Goal: Communication & Community: Participate in discussion

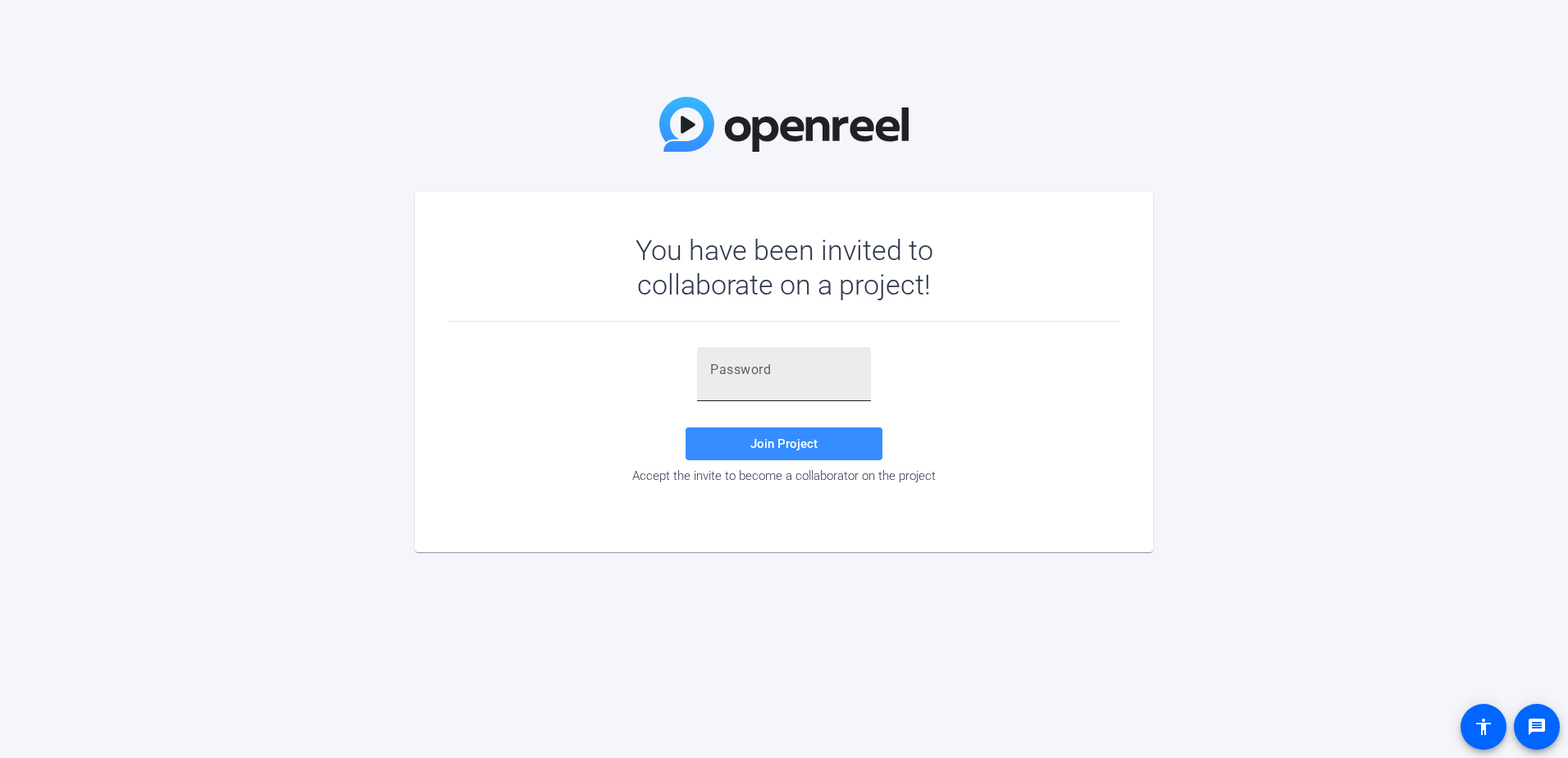
click at [734, 374] on input "text" at bounding box center [784, 370] width 148 height 20
paste input "y.N8ME"
type input "y.N8ME"
click at [760, 434] on span at bounding box center [784, 444] width 197 height 40
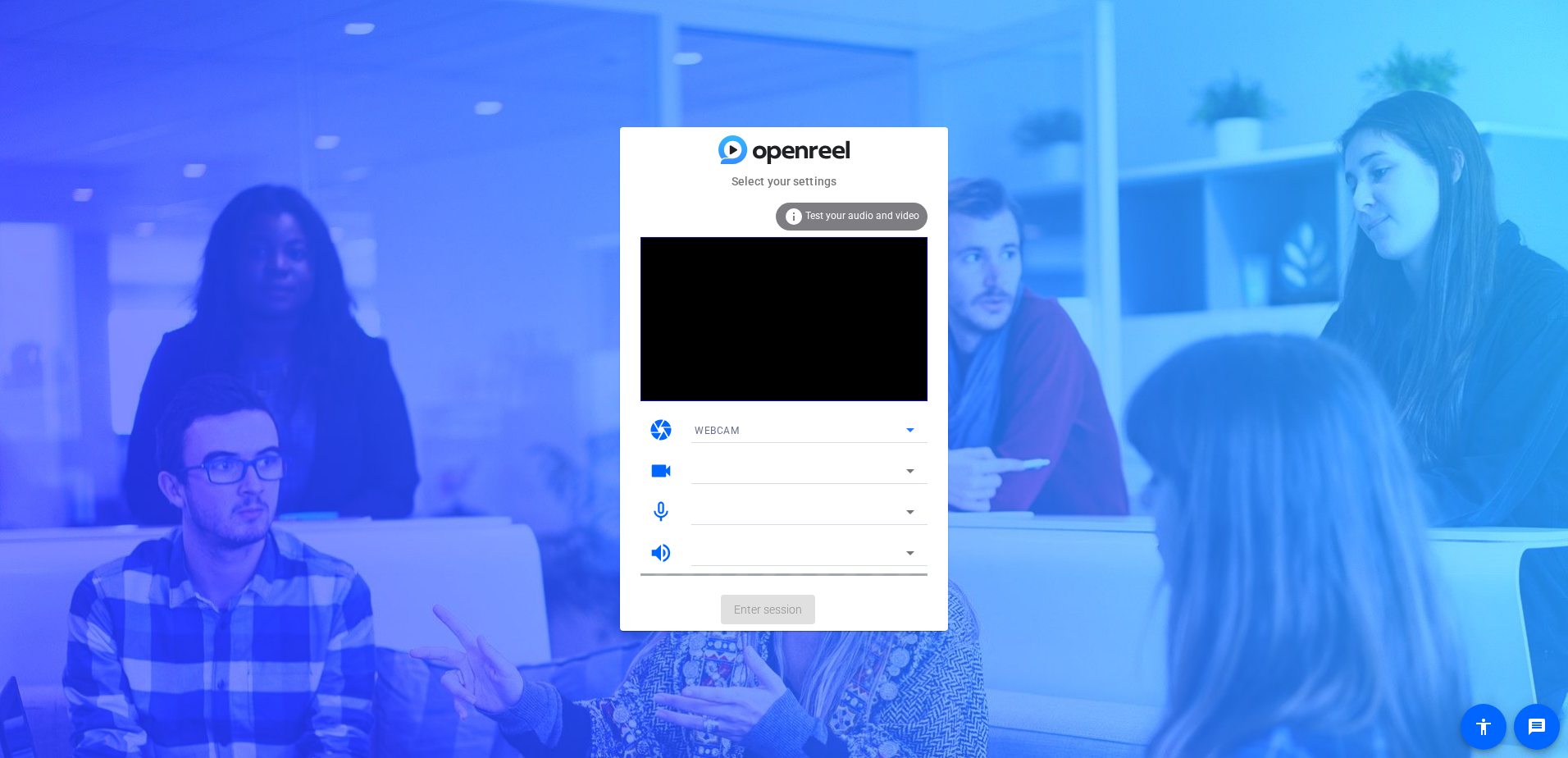
click at [851, 426] on div "WEBCAM" at bounding box center [800, 430] width 211 height 21
click at [851, 426] on div at bounding box center [784, 379] width 1568 height 758
click at [776, 465] on div at bounding box center [800, 471] width 211 height 20
click at [912, 469] on icon at bounding box center [910, 471] width 20 height 20
click at [908, 468] on icon at bounding box center [910, 471] width 20 height 20
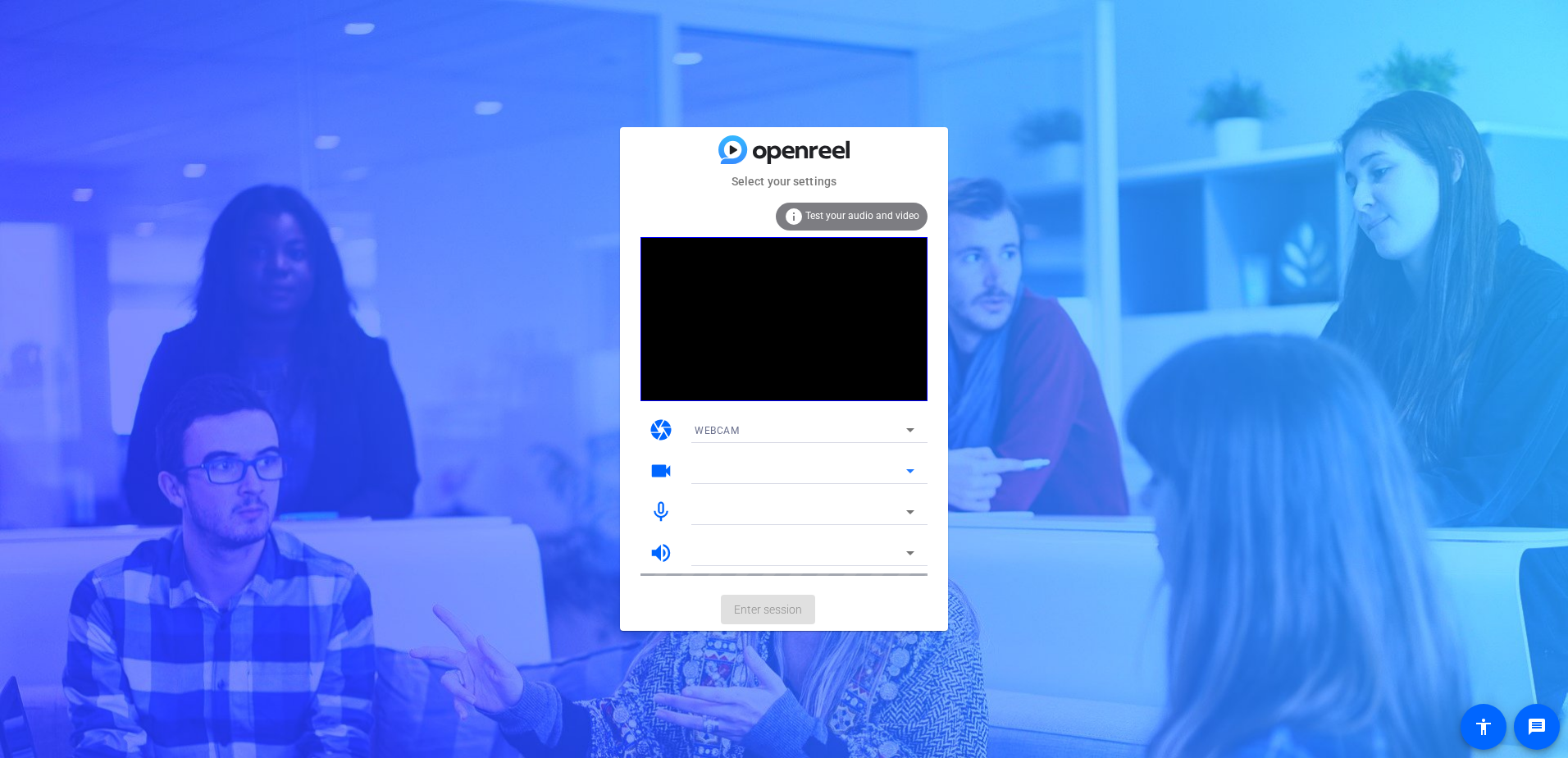
click at [797, 471] on div at bounding box center [800, 471] width 211 height 20
click at [756, 472] on div at bounding box center [800, 471] width 211 height 20
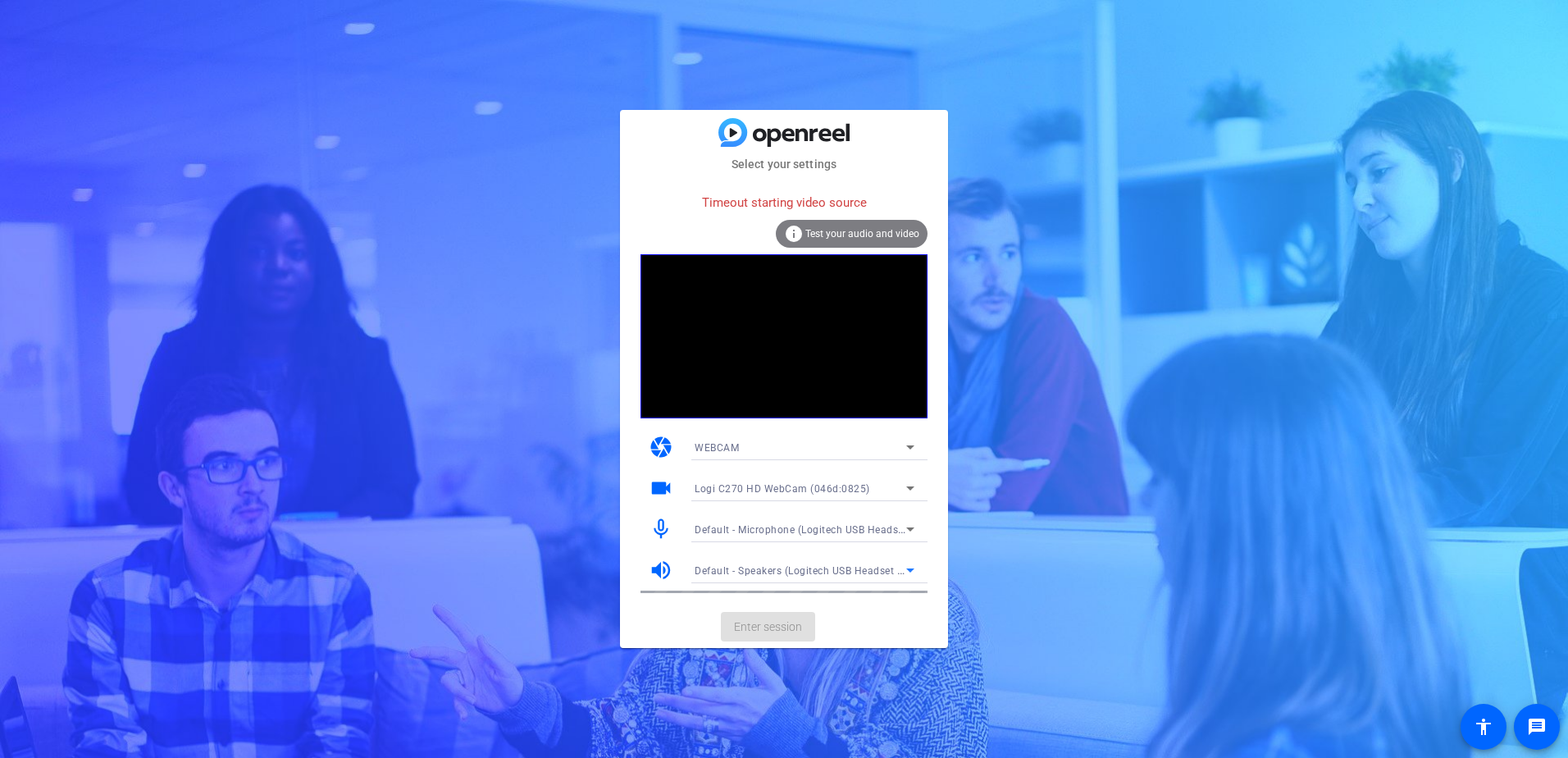
click at [811, 571] on span "Default - Speakers (Logitech USB Headset H540)" at bounding box center [810, 570] width 232 height 13
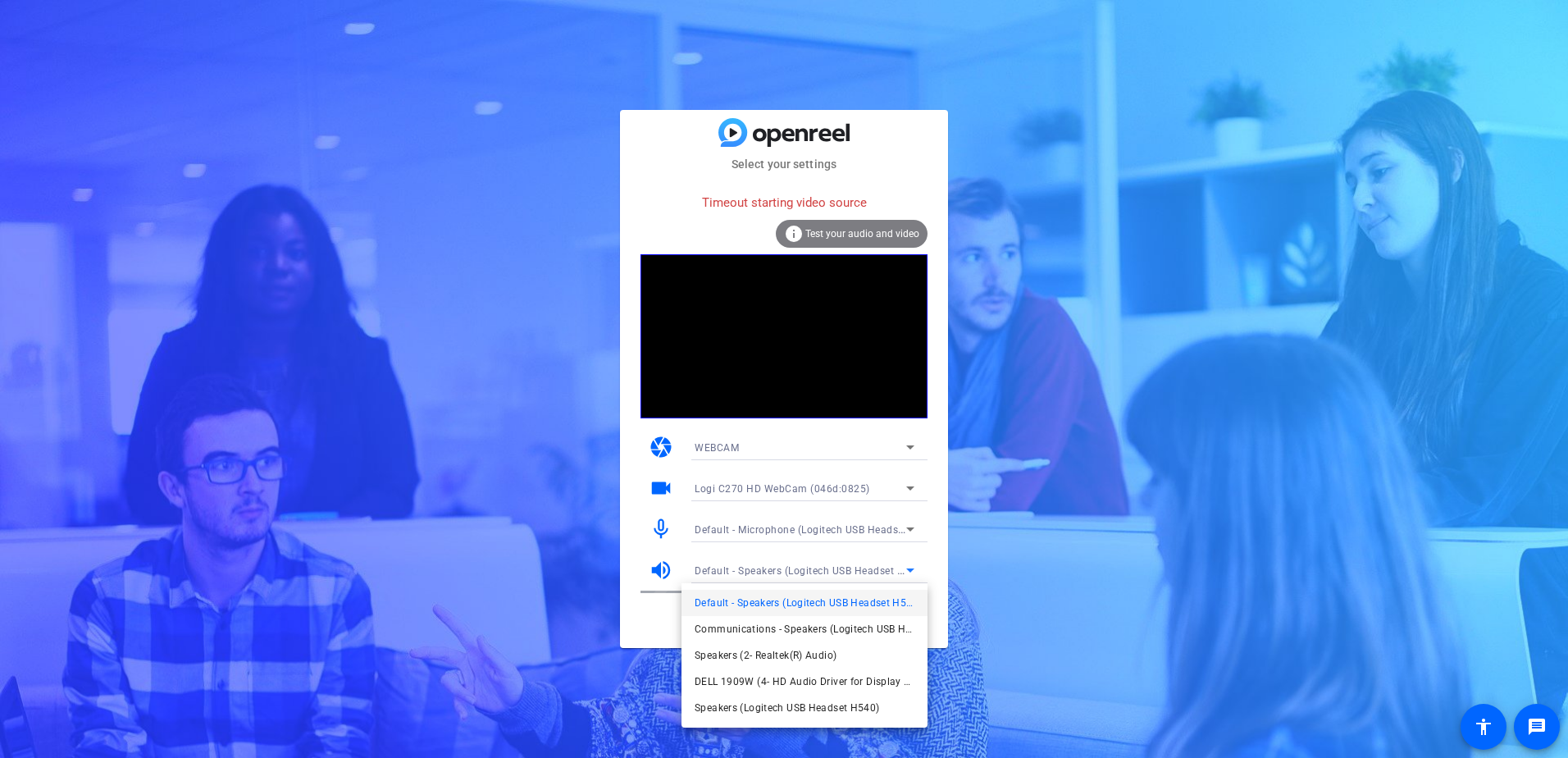
click at [811, 571] on div at bounding box center [784, 379] width 1568 height 758
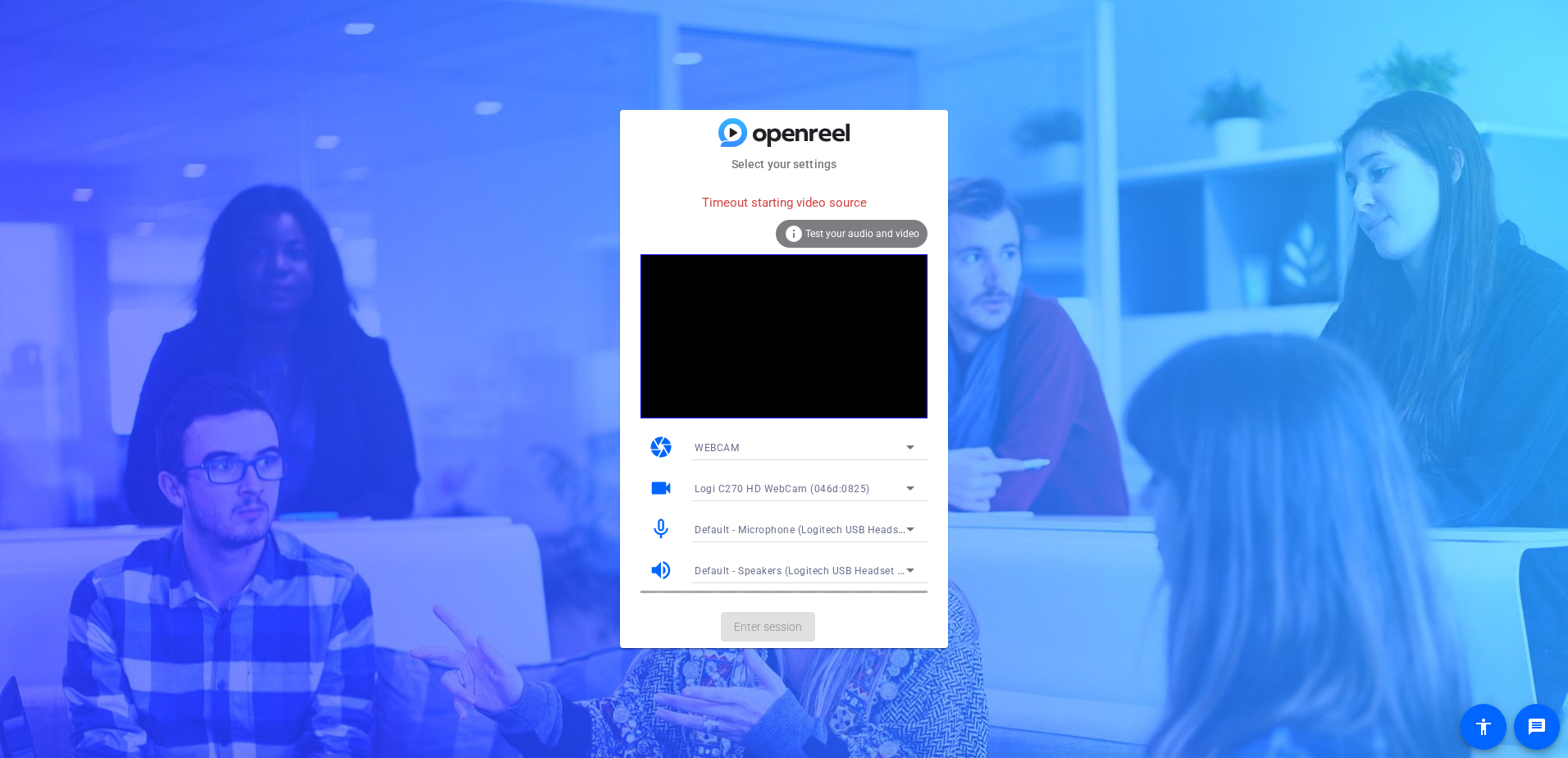
click at [808, 531] on span "Default - Microphone (Logitech USB Headset H540)" at bounding box center [817, 529] width 245 height 13
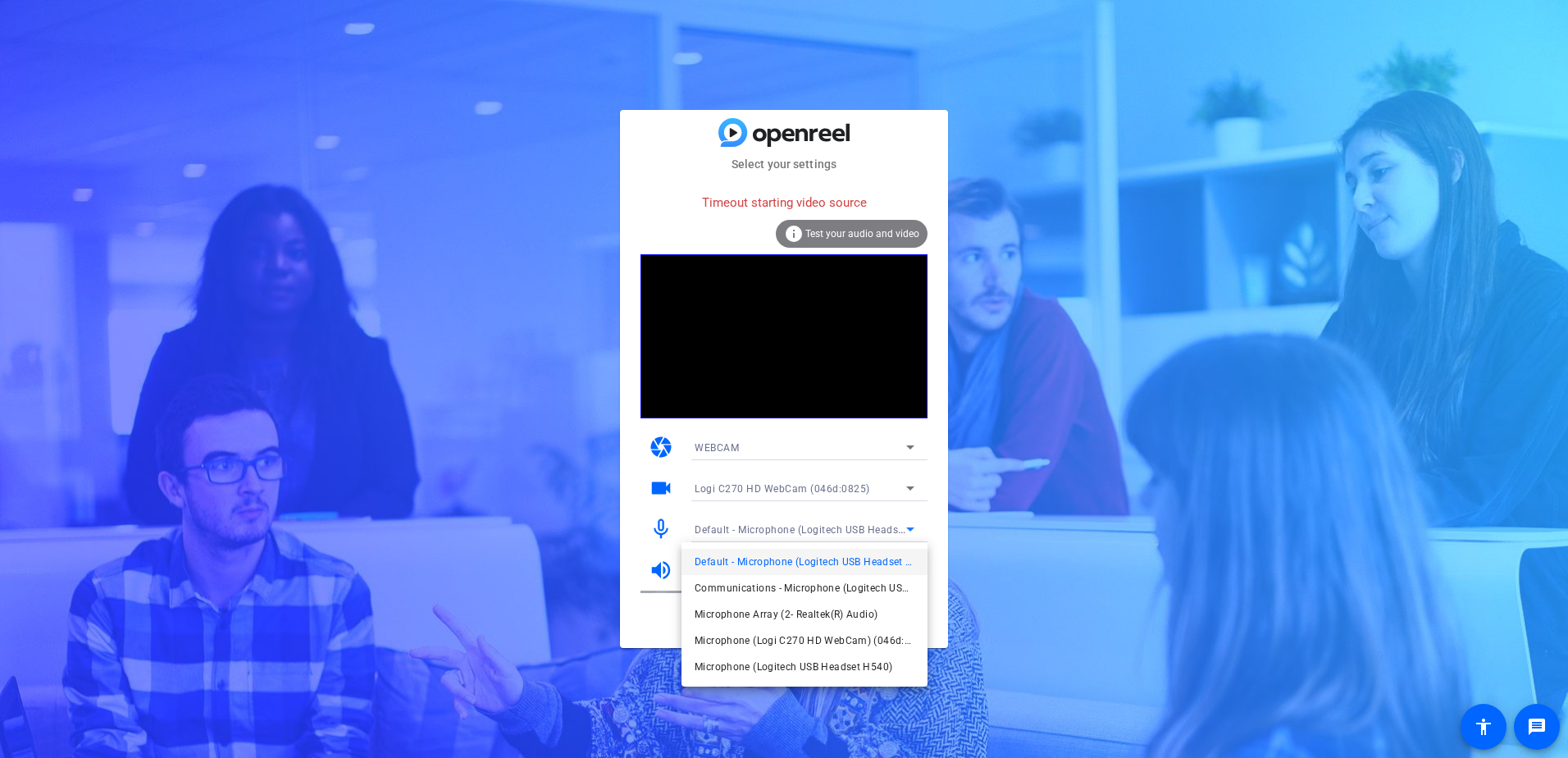
click at [808, 531] on div at bounding box center [784, 379] width 1568 height 758
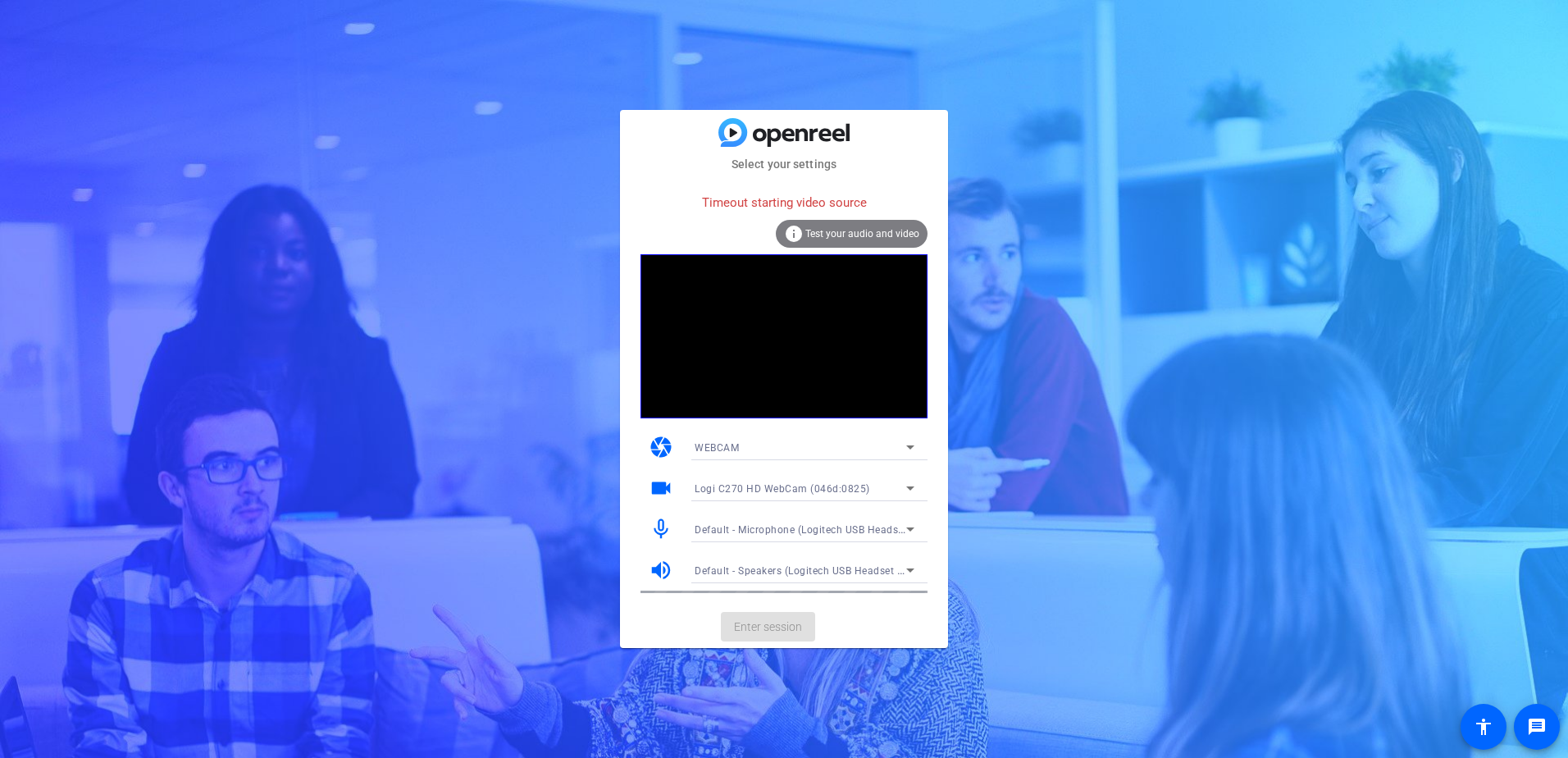
click at [727, 216] on div "Timeout starting video source" at bounding box center [784, 203] width 287 height 35
click at [776, 626] on mat-card-actions "Enter session" at bounding box center [784, 626] width 328 height 43
click at [753, 335] on video at bounding box center [784, 335] width 287 height 164
click at [759, 620] on mat-card-actions "Enter session" at bounding box center [784, 626] width 328 height 43
click at [755, 233] on div "Timeout starting video source info Test your audio and video" at bounding box center [784, 221] width 287 height 70
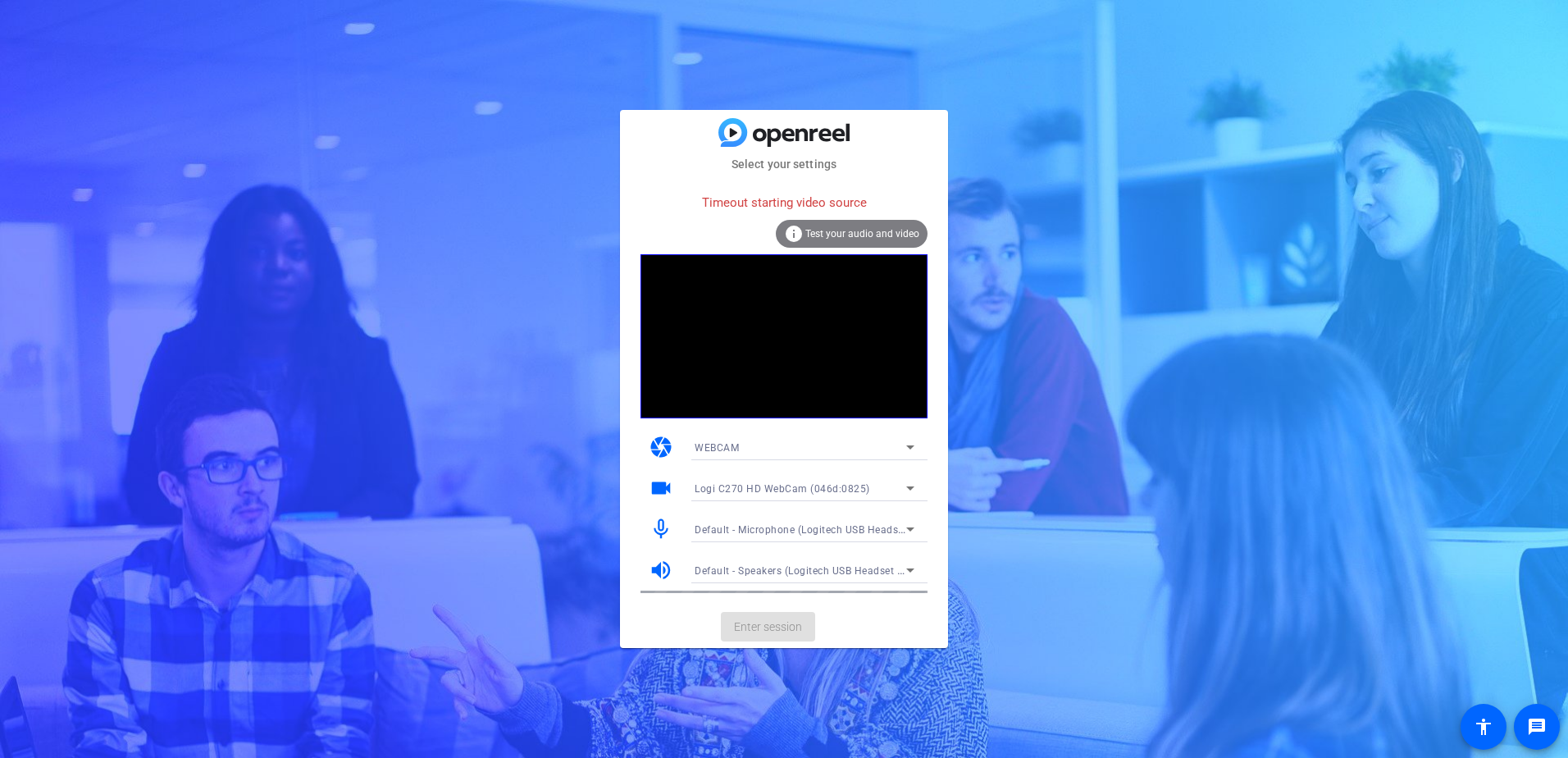
click at [752, 233] on div "Timeout starting video source info Test your audio and video" at bounding box center [784, 221] width 287 height 70
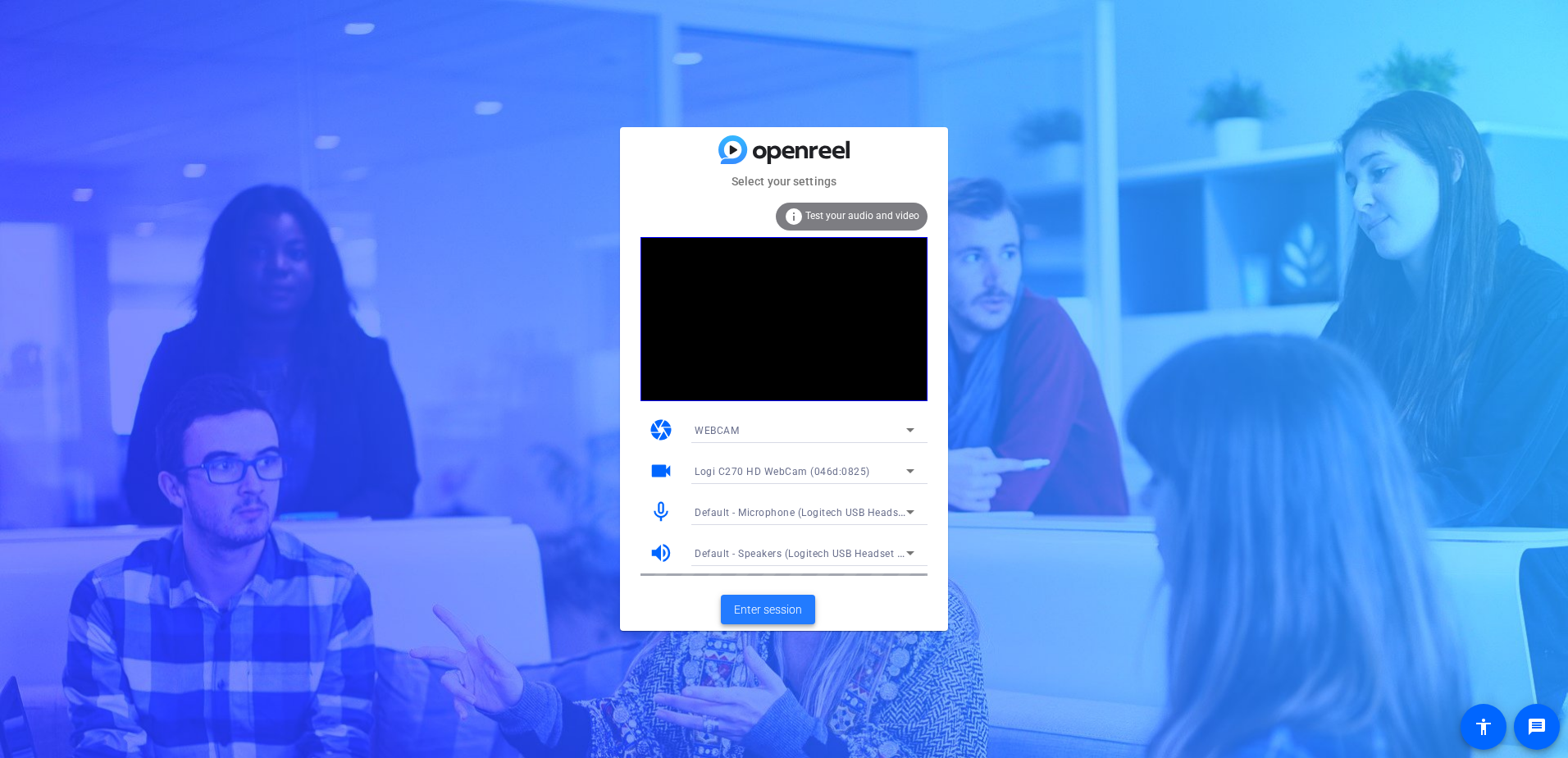
click at [771, 609] on span "Enter session" at bounding box center [768, 610] width 68 height 17
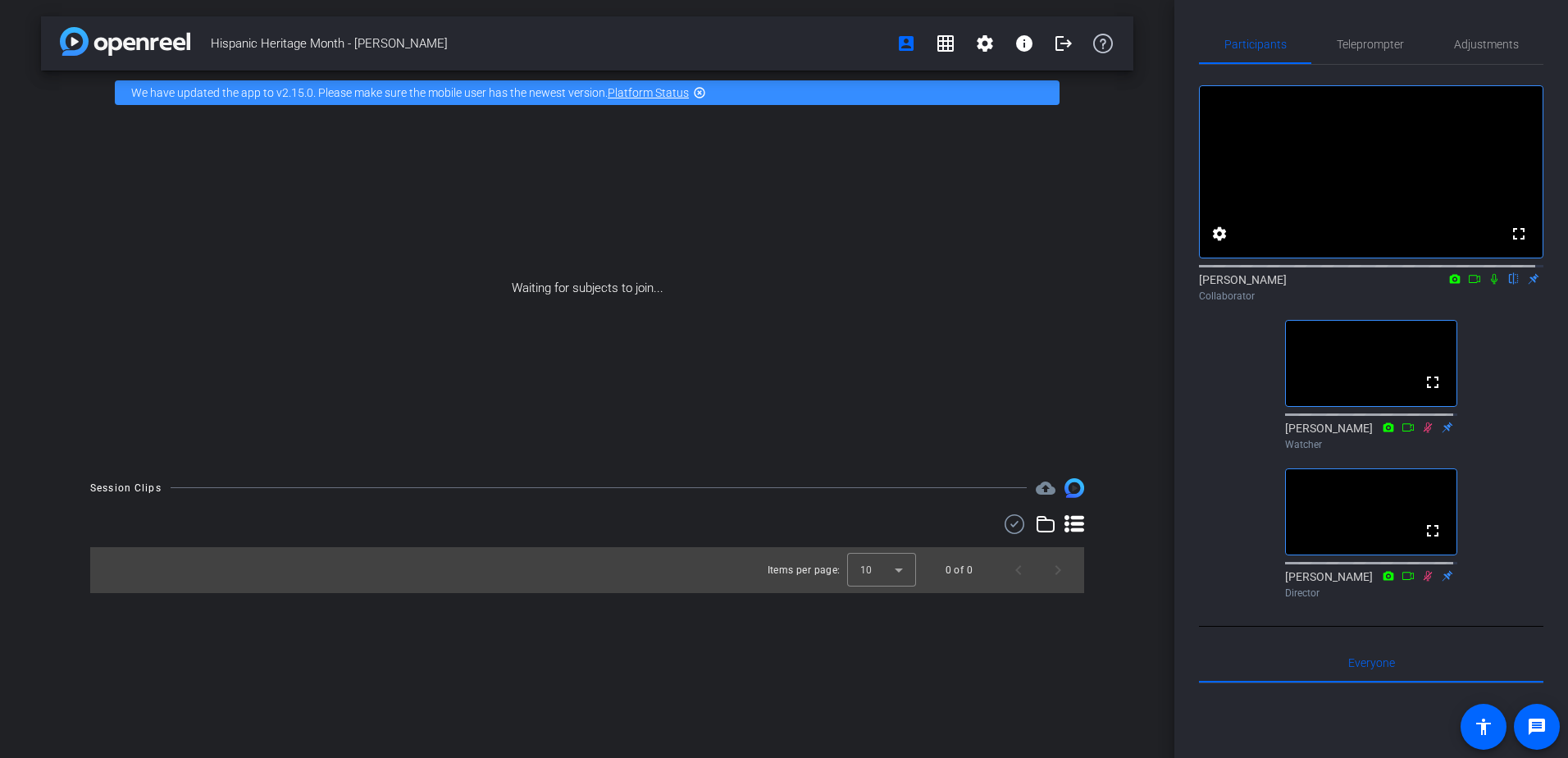
click at [1487, 284] on icon at bounding box center [1494, 279] width 13 height 11
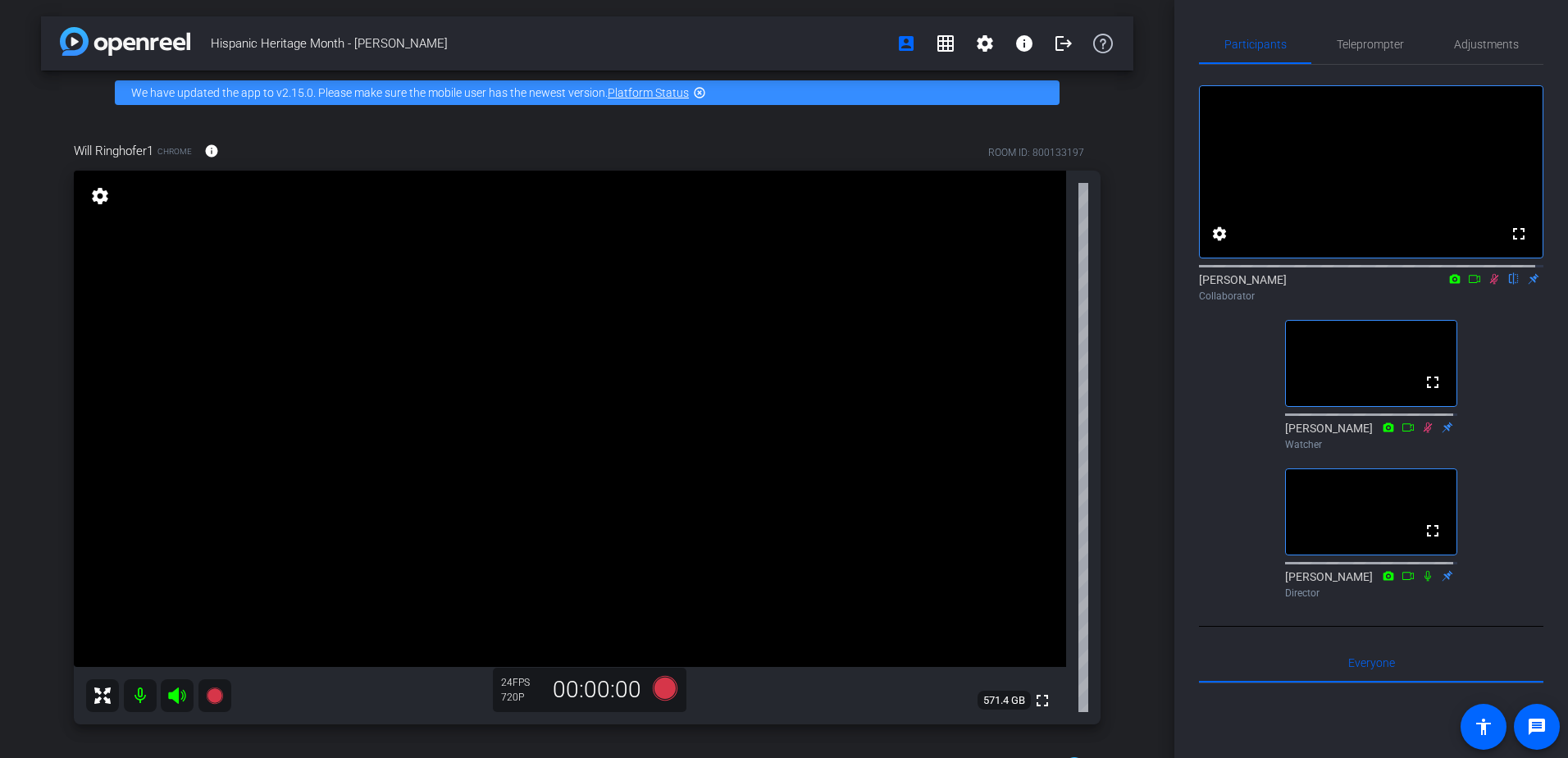
click at [1487, 284] on icon at bounding box center [1494, 279] width 13 height 11
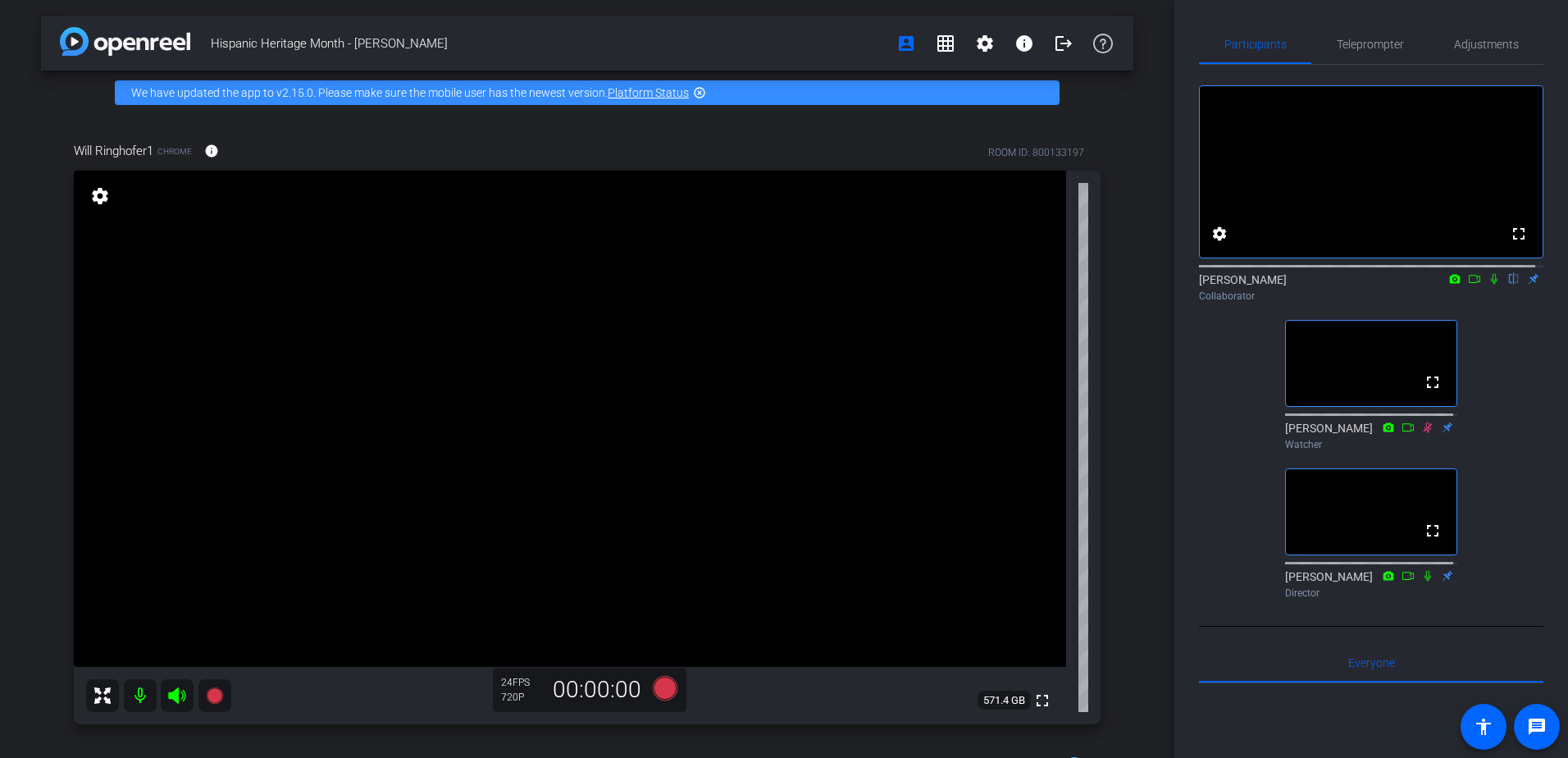
click at [1487, 284] on icon at bounding box center [1494, 279] width 13 height 11
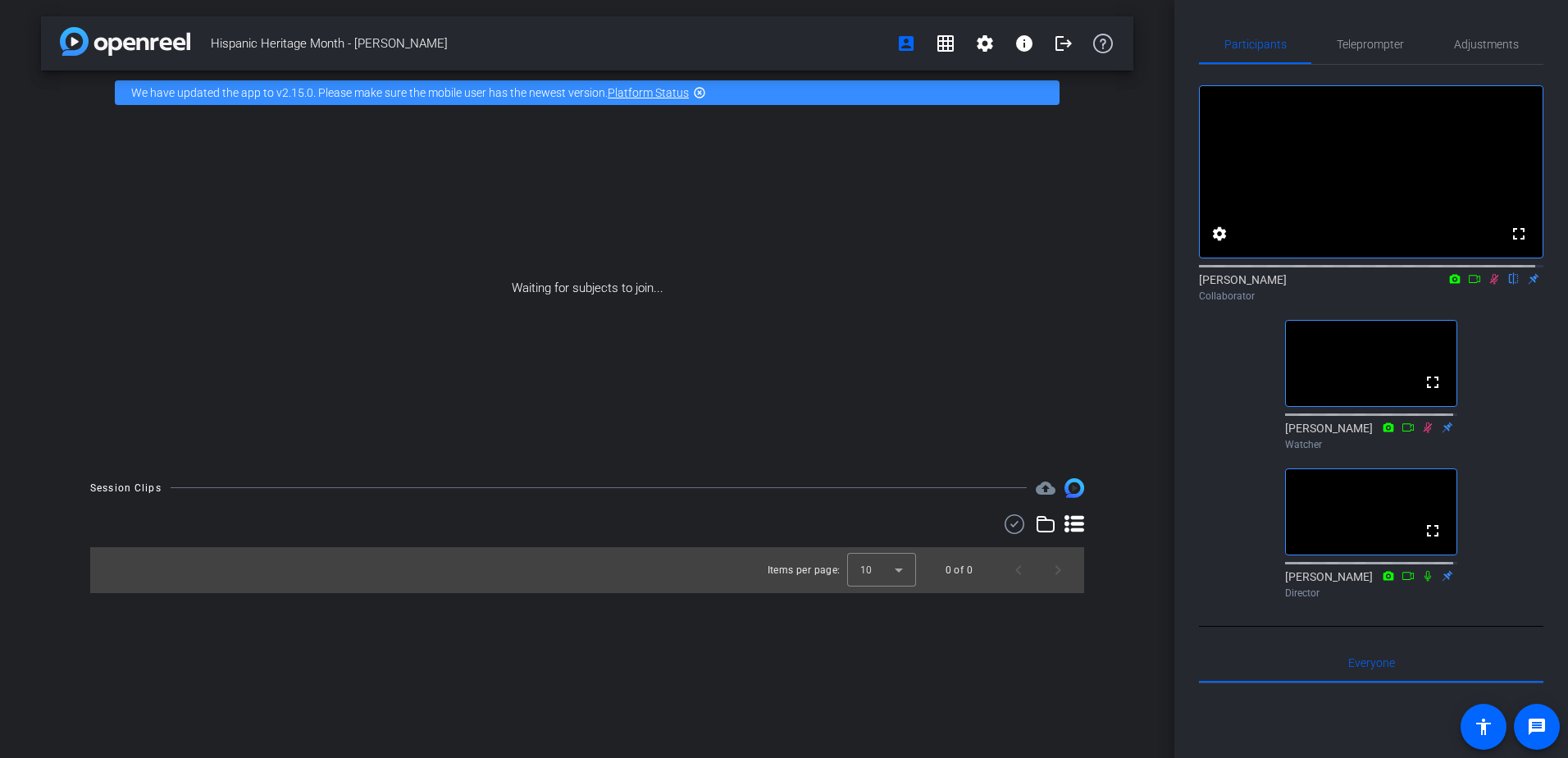
click at [1487, 284] on icon at bounding box center [1494, 279] width 13 height 11
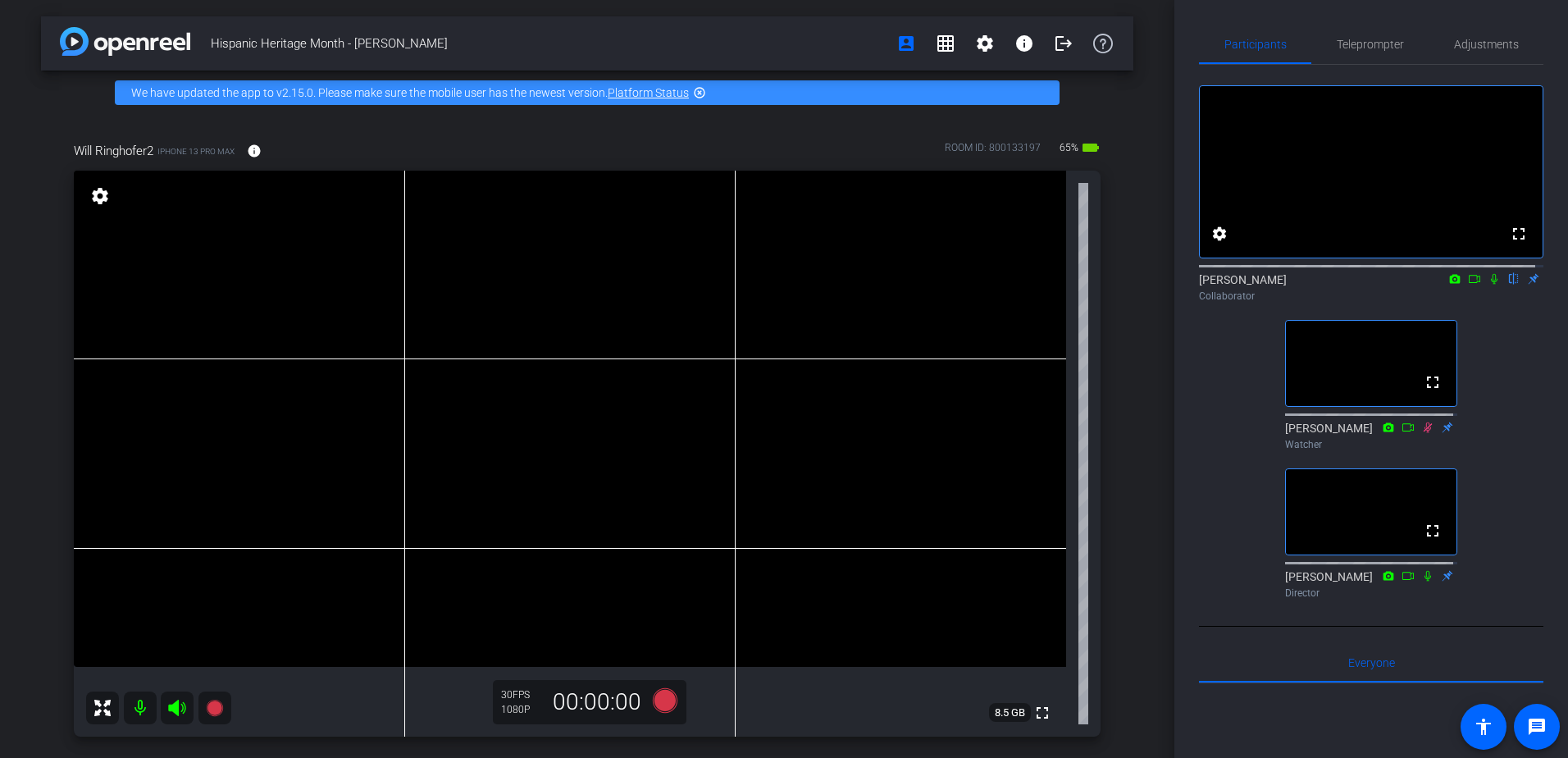
click at [1487, 284] on icon at bounding box center [1494, 279] width 13 height 11
click at [1491, 284] on icon at bounding box center [1494, 279] width 7 height 10
click at [1469, 284] on icon at bounding box center [1475, 279] width 13 height 11
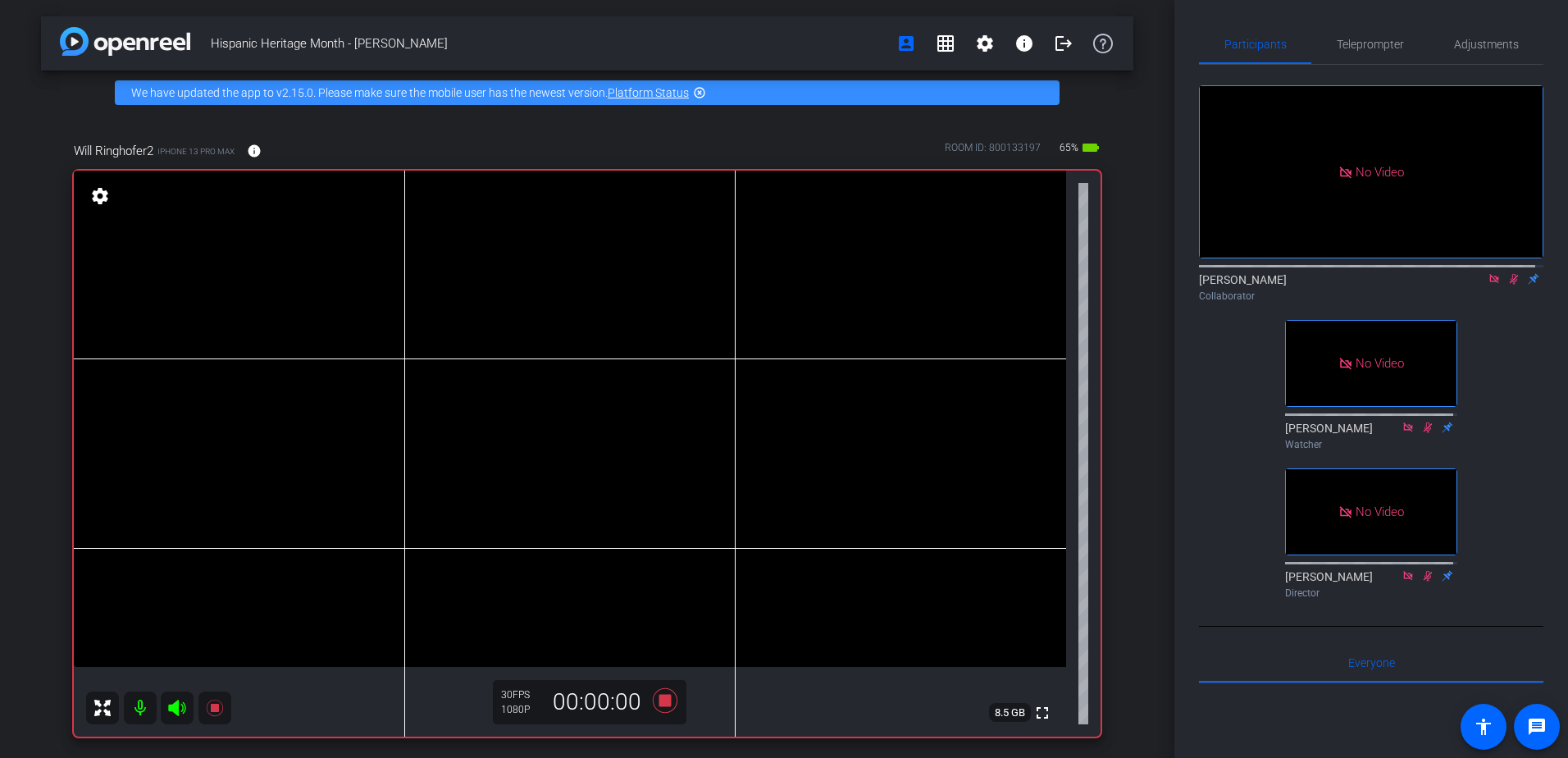
click at [1507, 284] on icon at bounding box center [1514, 279] width 13 height 11
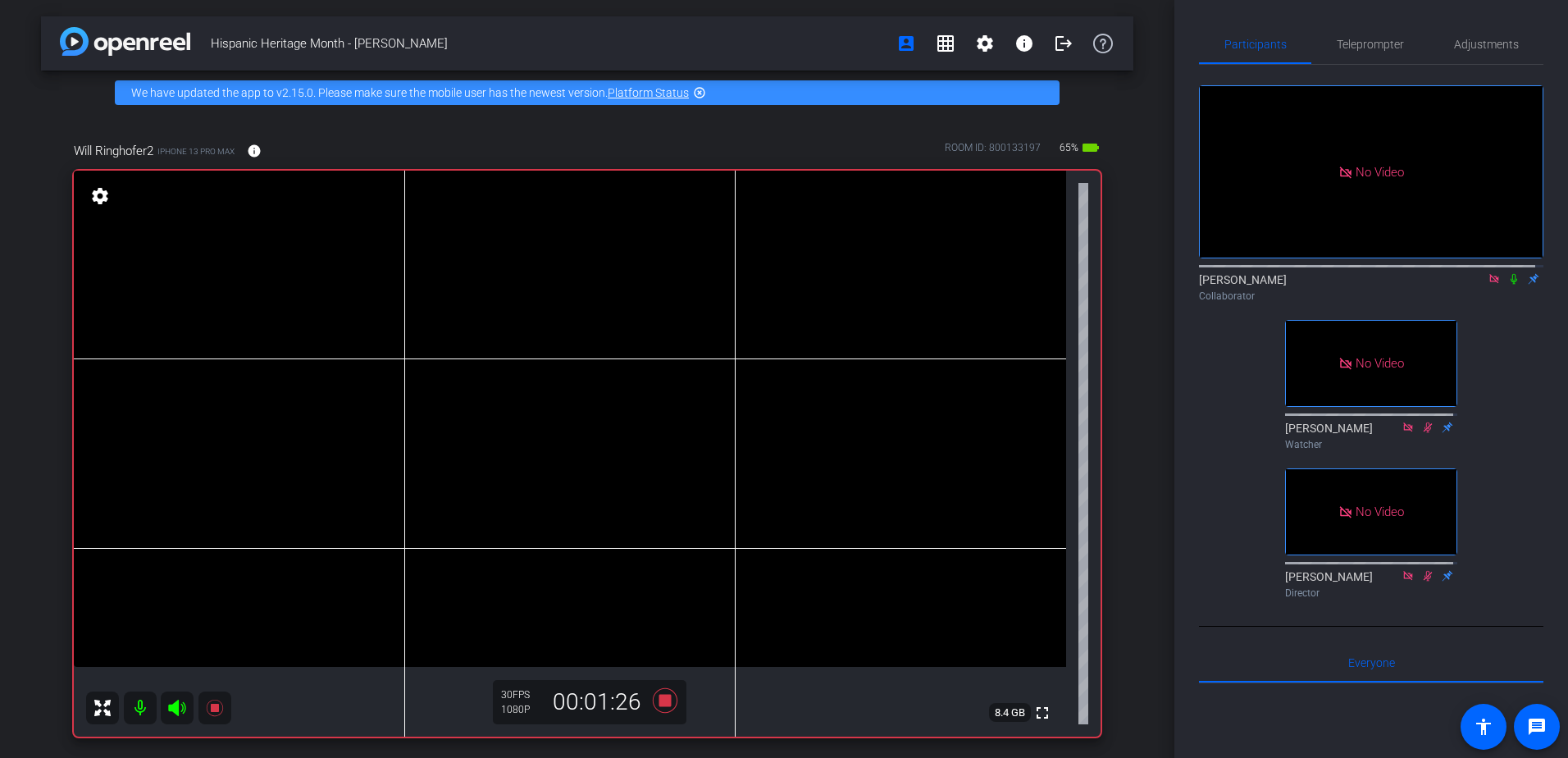
click at [1507, 284] on icon at bounding box center [1514, 279] width 13 height 11
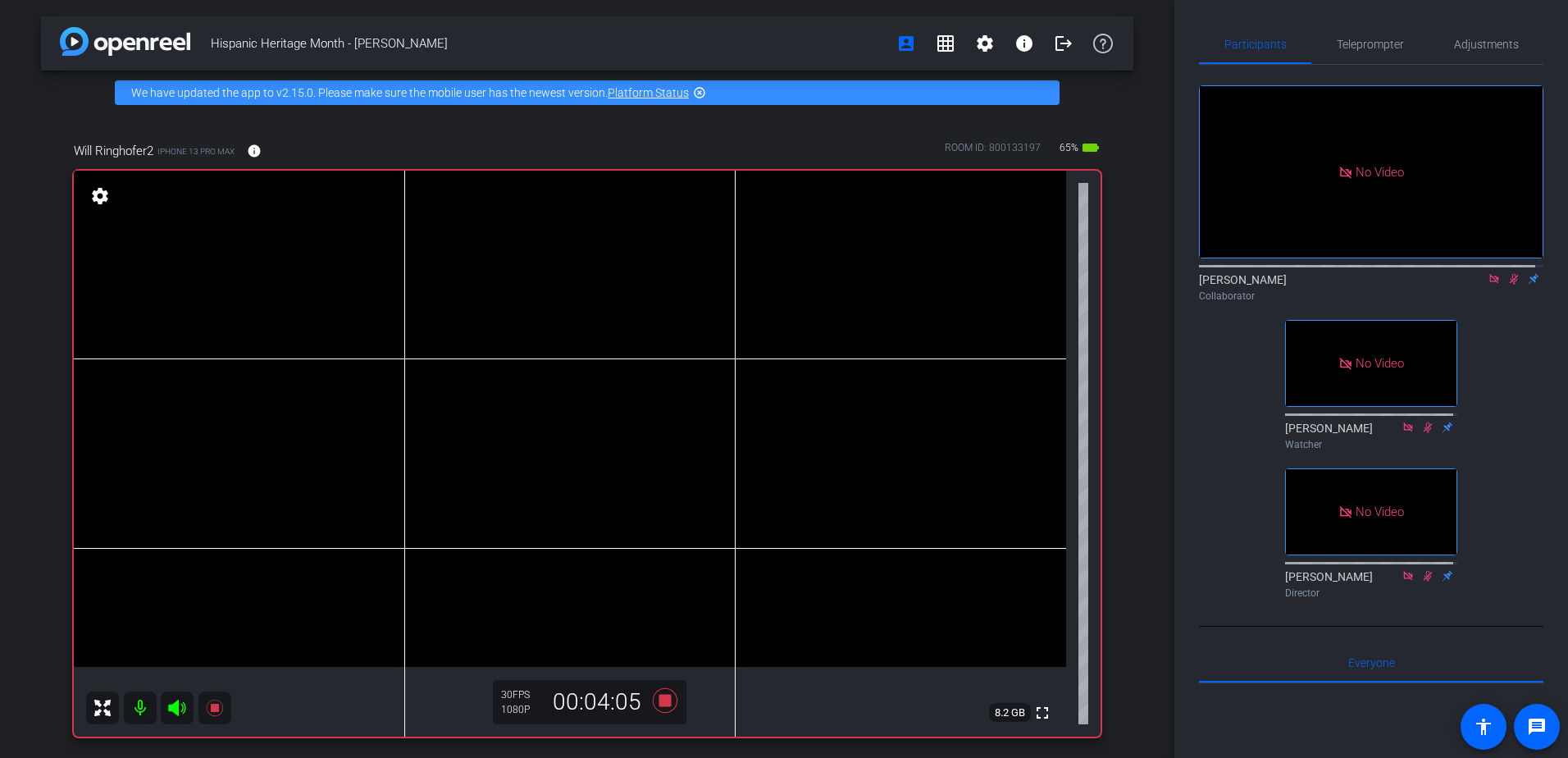
click at [1508, 284] on icon at bounding box center [1514, 279] width 13 height 11
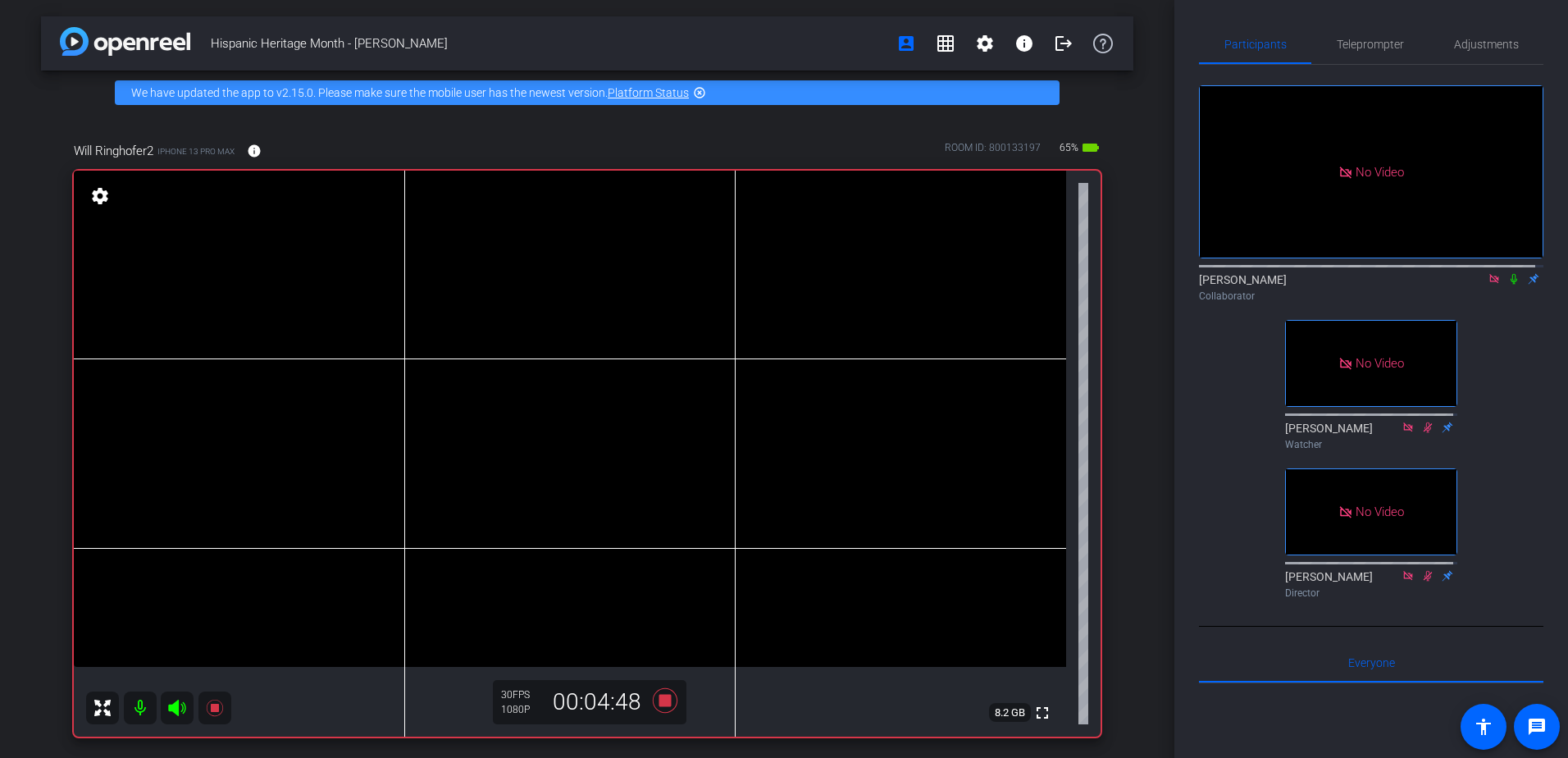
click at [1508, 284] on icon at bounding box center [1514, 279] width 13 height 11
click at [1510, 284] on icon at bounding box center [1515, 279] width 9 height 10
click at [1489, 283] on icon at bounding box center [1494, 279] width 9 height 9
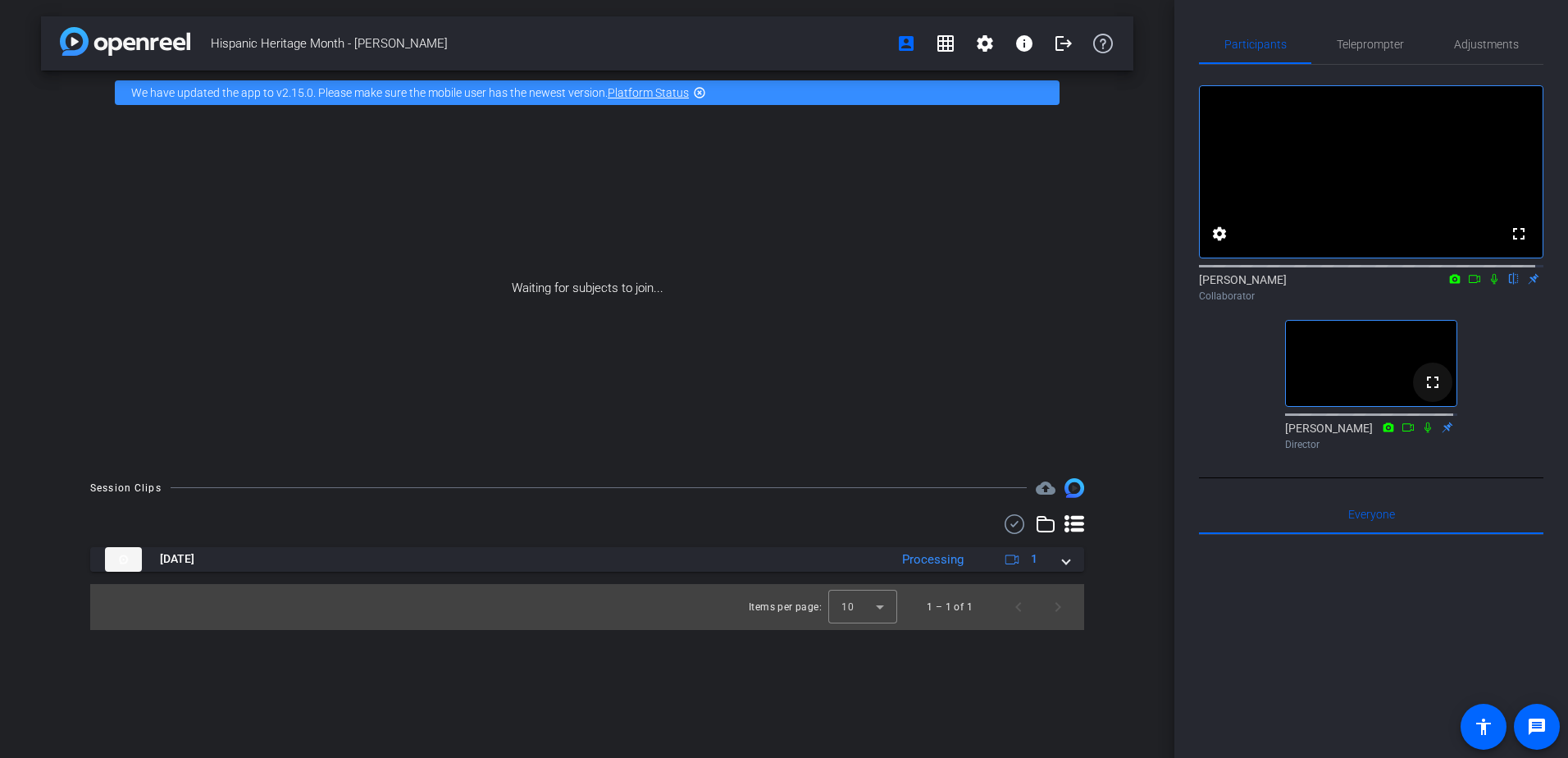
click at [1426, 392] on mat-icon "fullscreen" at bounding box center [1433, 382] width 20 height 20
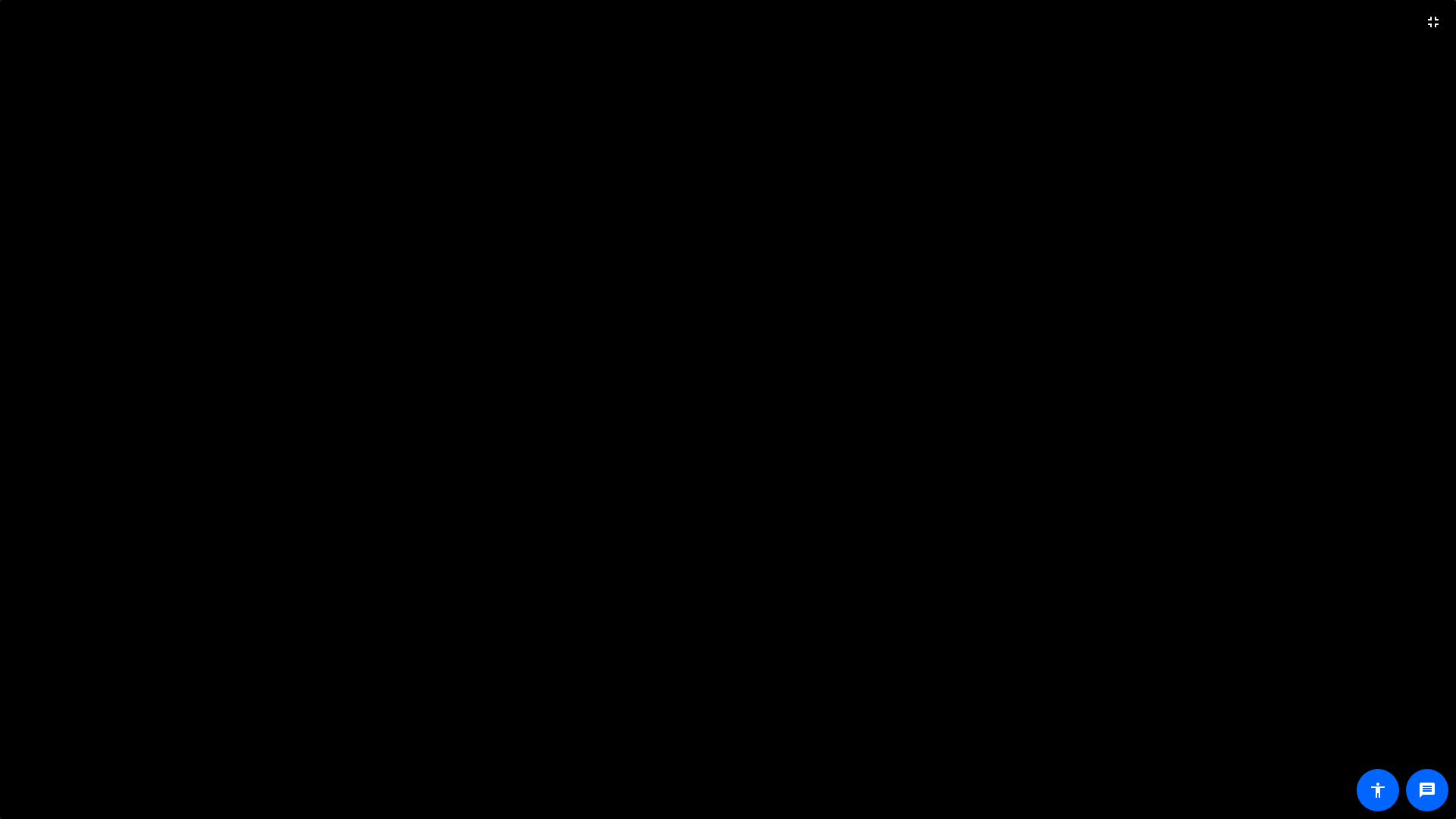
click at [746, 365] on video at bounding box center [728, 409] width 1456 height 819
